Goal: Communication & Community: Ask a question

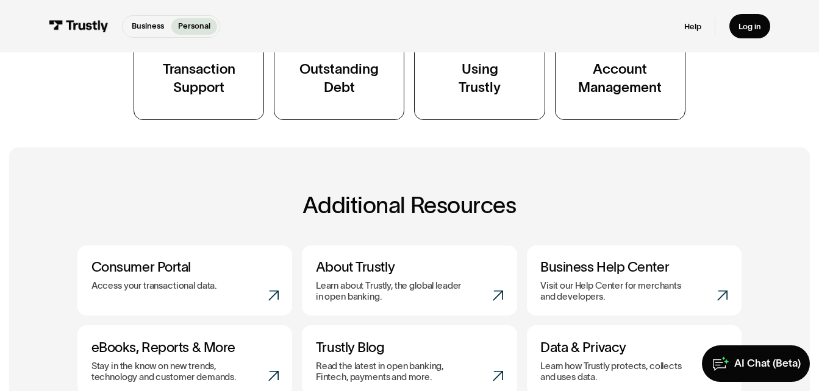
scroll to position [684, 0]
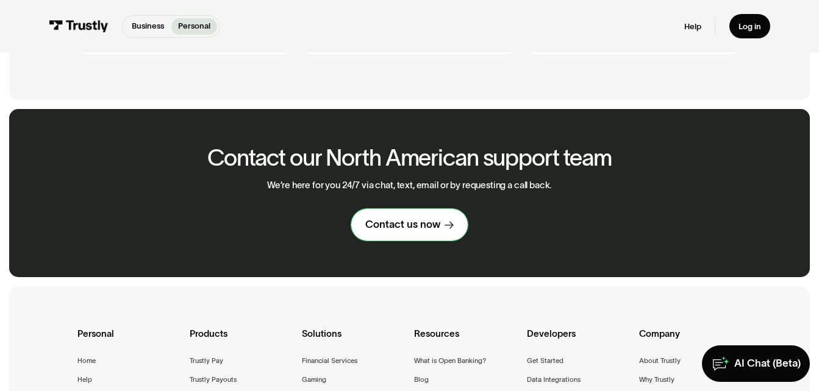
click at [402, 227] on div "Contact us now" at bounding box center [402, 224] width 75 height 13
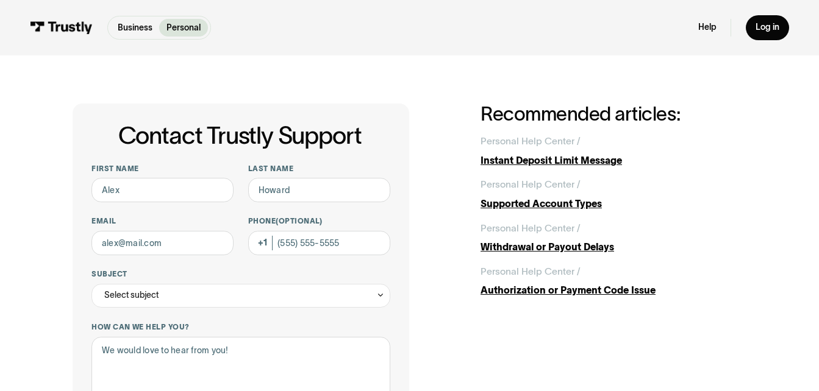
click at [184, 216] on div "First name Last name Email Phone (Optional) Subject Select subject Trustly Repo…" at bounding box center [240, 378] width 299 height 429
click at [171, 194] on input "First name" at bounding box center [162, 190] width 142 height 24
type input "Daryl"
type input "Current"
type input "darylcurrent@gmail.com"
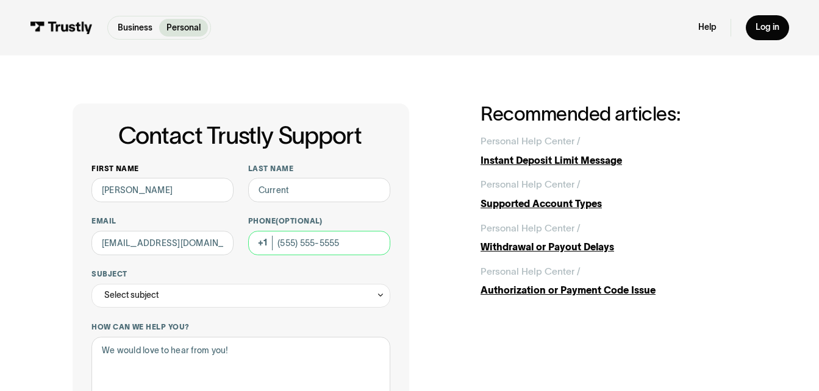
type input "(780) 984-2494"
click at [162, 312] on div "**********" at bounding box center [240, 378] width 299 height 429
click at [168, 300] on div "Select subject" at bounding box center [240, 296] width 299 height 24
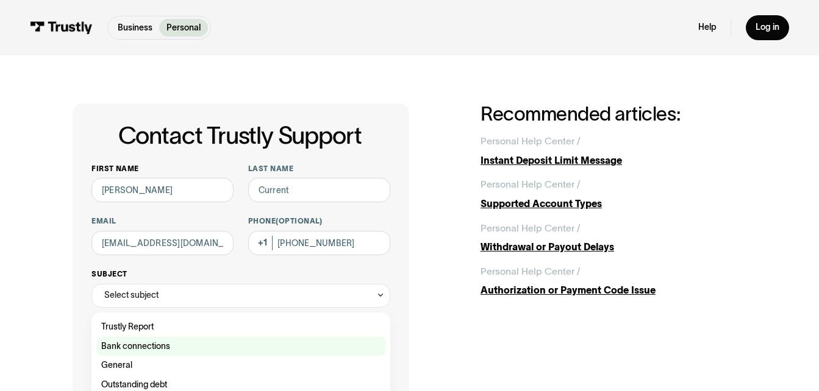
click at [157, 347] on div "Contact Trustly Support" at bounding box center [240, 347] width 289 height 20
type input "**********"
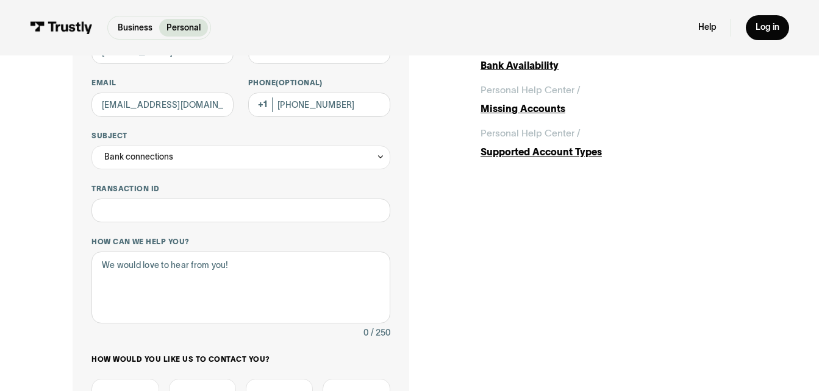
scroll to position [154, 0]
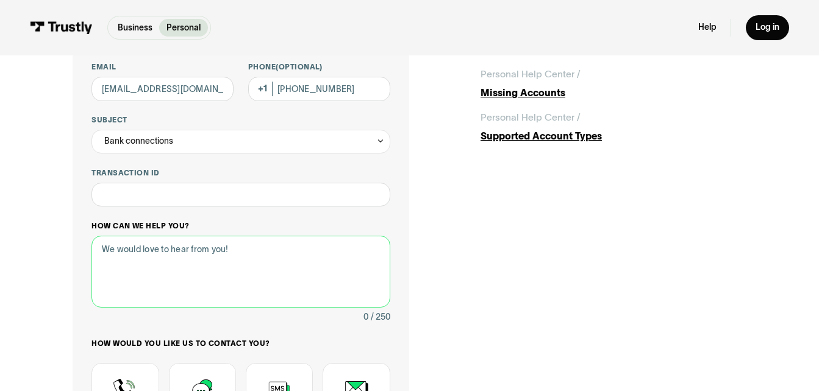
click at [93, 254] on textarea "How can we help you?" at bounding box center [240, 272] width 299 height 72
click at [215, 251] on textarea "This is the third case I am opeing since you closed the others." at bounding box center [240, 272] width 299 height 72
click at [217, 252] on textarea "This is the third case I am opeing since you closed the others." at bounding box center [240, 272] width 299 height 72
click at [352, 252] on textarea "This is the third case I am opening since you closed the others." at bounding box center [240, 272] width 299 height 72
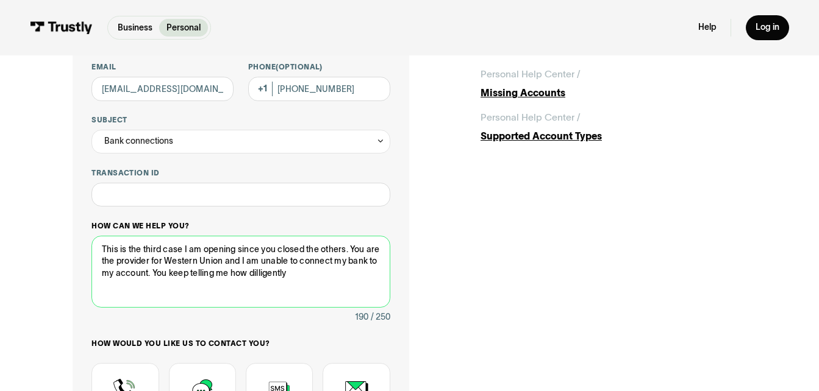
click at [265, 280] on textarea "This is the third case I am opening since you closed the others. You are the pr…" at bounding box center [240, 272] width 299 height 72
drag, startPoint x: 269, startPoint y: 275, endPoint x: 269, endPoint y: 293, distance: 17.1
click at [269, 293] on textarea "This is the third case I am opening since you closed the others. You are the pr…" at bounding box center [240, 272] width 299 height 72
drag, startPoint x: 269, startPoint y: 293, endPoint x: 271, endPoint y: 282, distance: 10.4
click at [271, 282] on textarea "This is the third case I am opening since you closed the others. You are the pr…" at bounding box center [240, 272] width 299 height 72
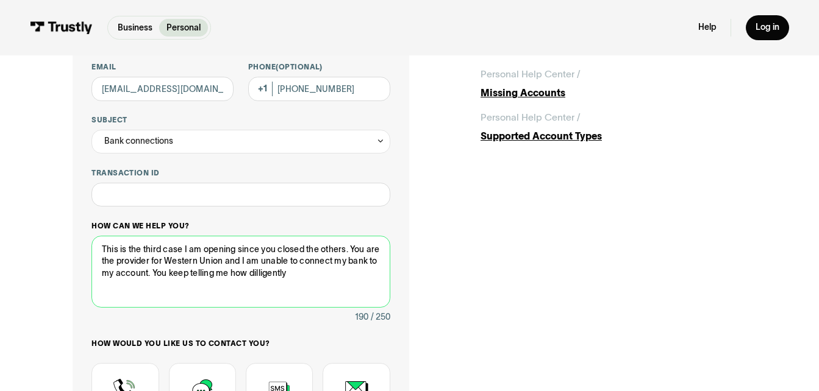
click at [271, 282] on textarea "This is the third case I am opening since you closed the others. You are the pr…" at bounding box center [240, 272] width 299 height 72
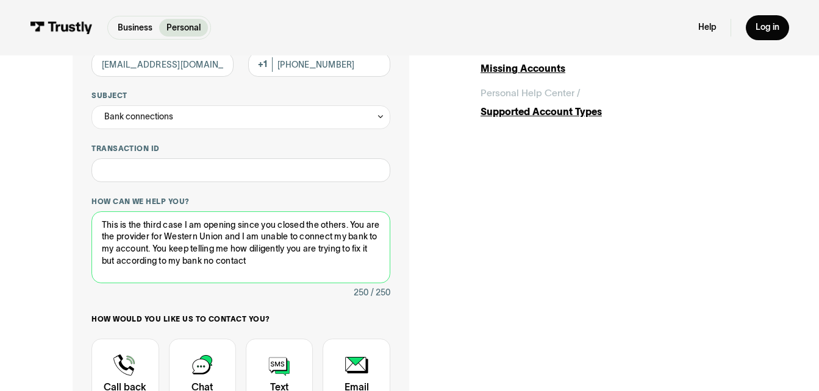
scroll to position [285, 0]
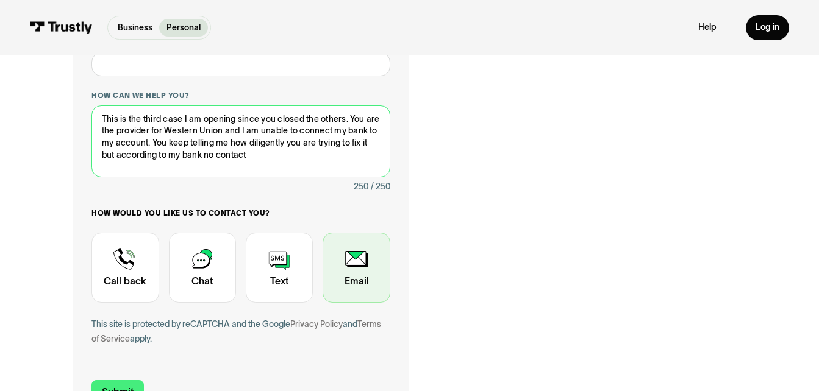
type textarea "This is the third case I am opening since you closed the others. You are the pr…"
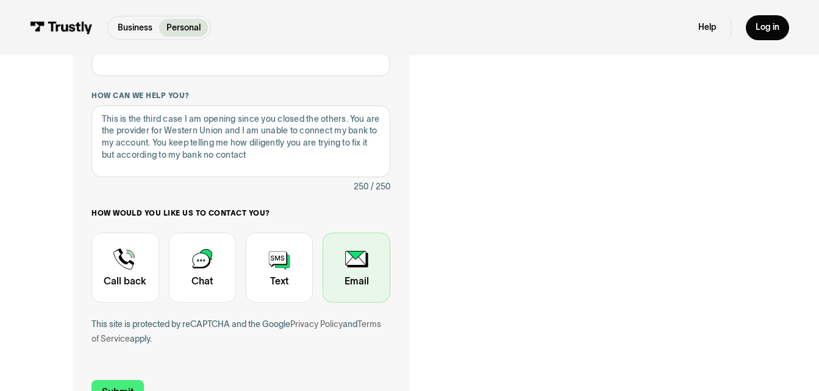
click at [355, 256] on div "Contact Trustly Support" at bounding box center [355, 268] width 67 height 70
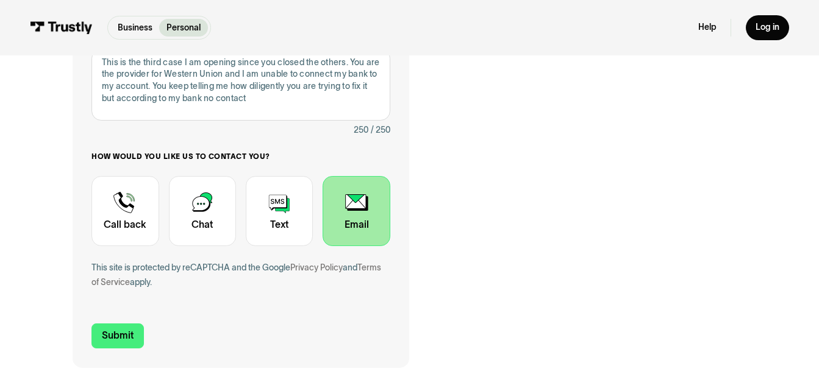
scroll to position [374, 0]
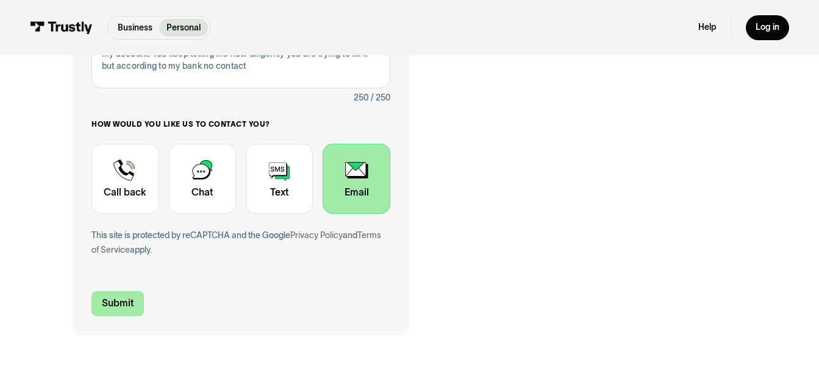
click at [124, 304] on input "Submit" at bounding box center [117, 303] width 52 height 25
type input "+17809842494"
